Goal: Find contact information: Find contact information

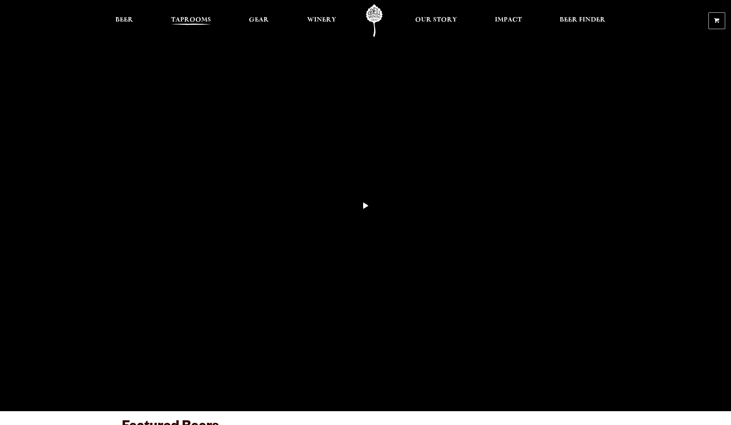
click at [198, 21] on span "Taprooms" at bounding box center [191, 20] width 40 height 6
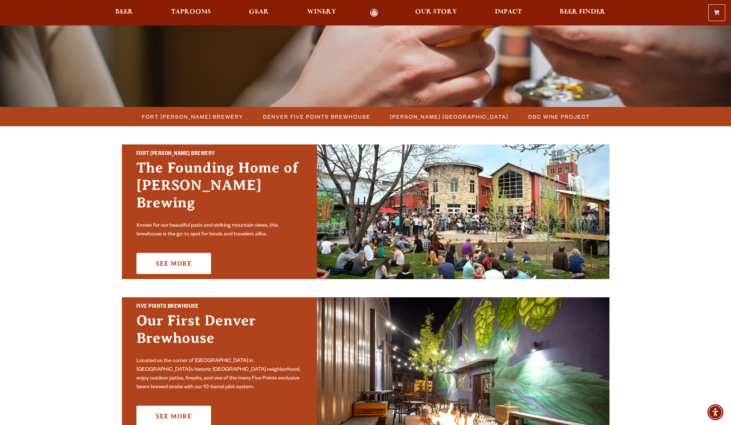
scroll to position [129, 0]
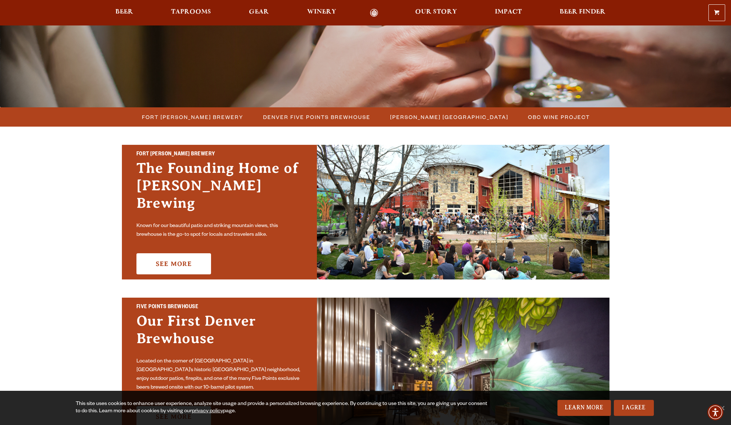
click at [182, 183] on h3 "The Founding Home of [PERSON_NAME] Brewing" at bounding box center [219, 189] width 166 height 60
click at [176, 254] on link "See More" at bounding box center [173, 263] width 75 height 21
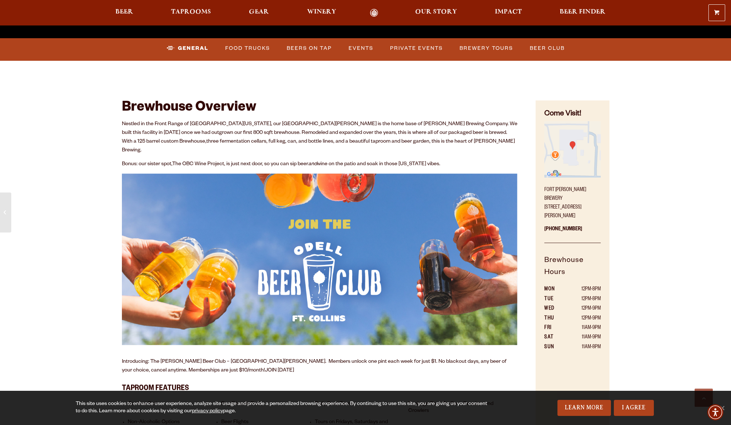
scroll to position [335, 0]
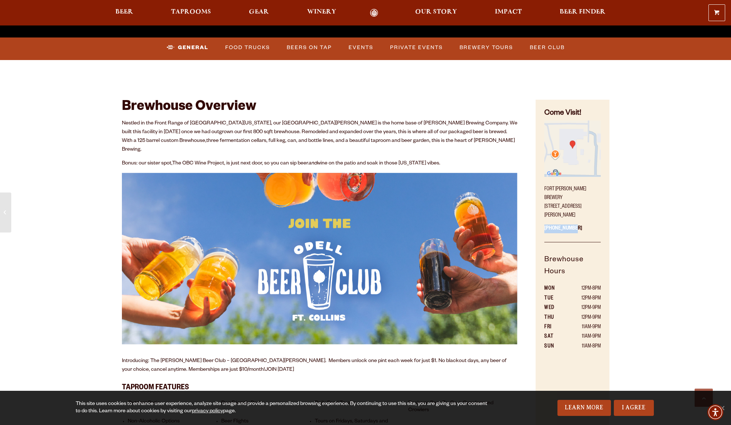
drag, startPoint x: 545, startPoint y: 218, endPoint x: 575, endPoint y: 218, distance: 29.5
click at [575, 220] on p "[PHONE_NUMBER]" at bounding box center [572, 231] width 56 height 22
copy p "[PHONE_NUMBER]"
